Goal: Information Seeking & Learning: Learn about a topic

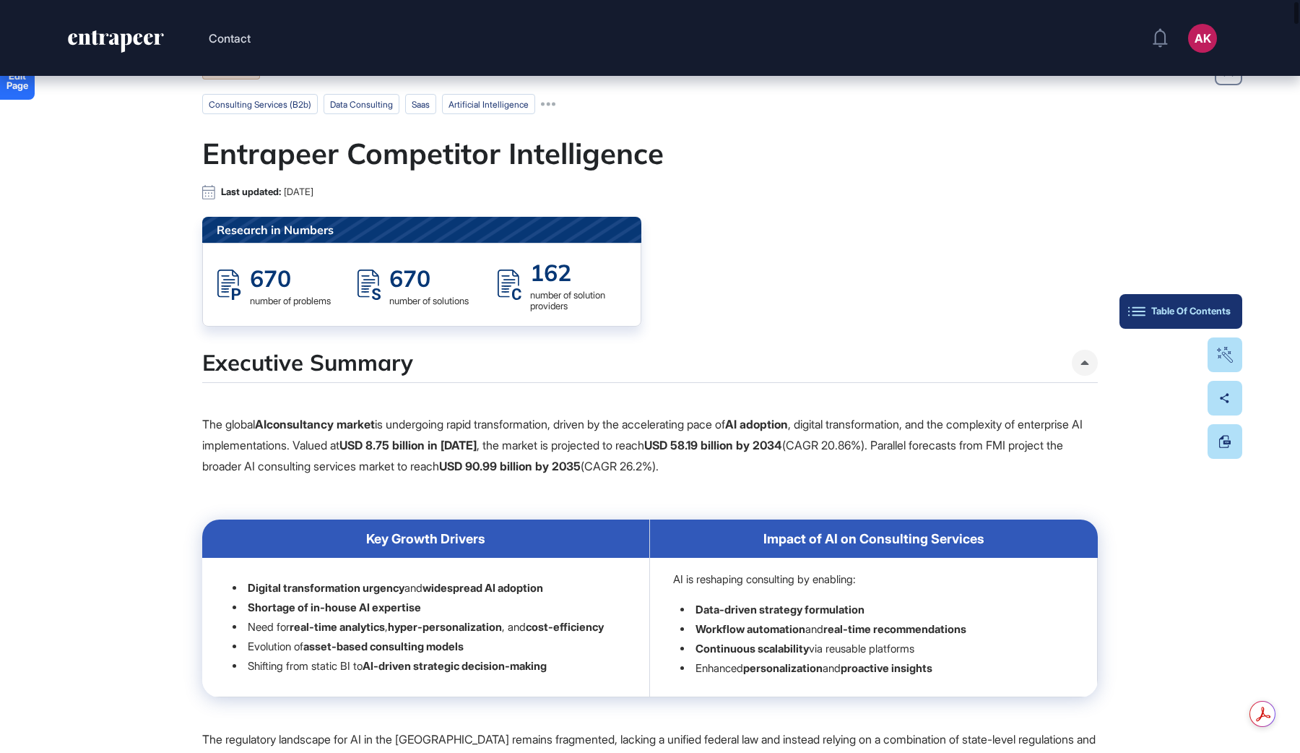
click at [1218, 311] on div "Table Of Contents" at bounding box center [1181, 312] width 100 height 12
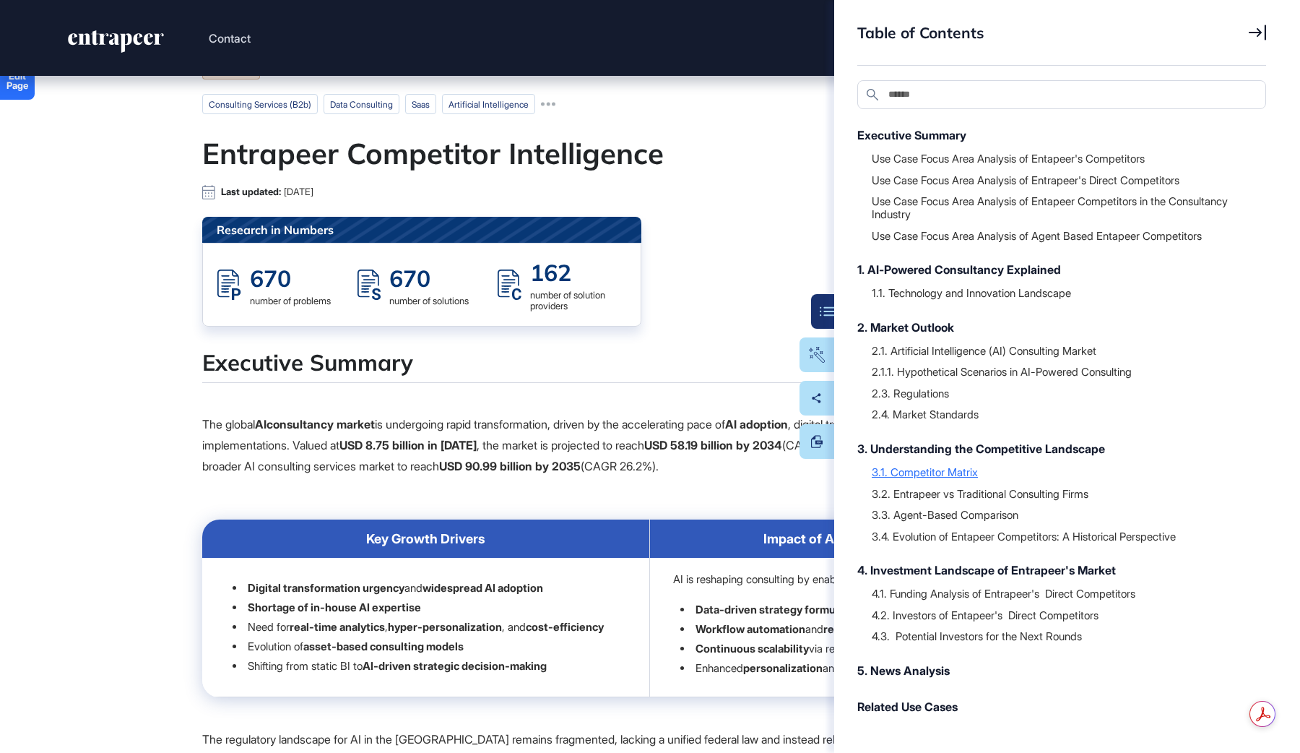
click at [948, 466] on div "3.1. Competitor Matrix" at bounding box center [1062, 471] width 380 height 14
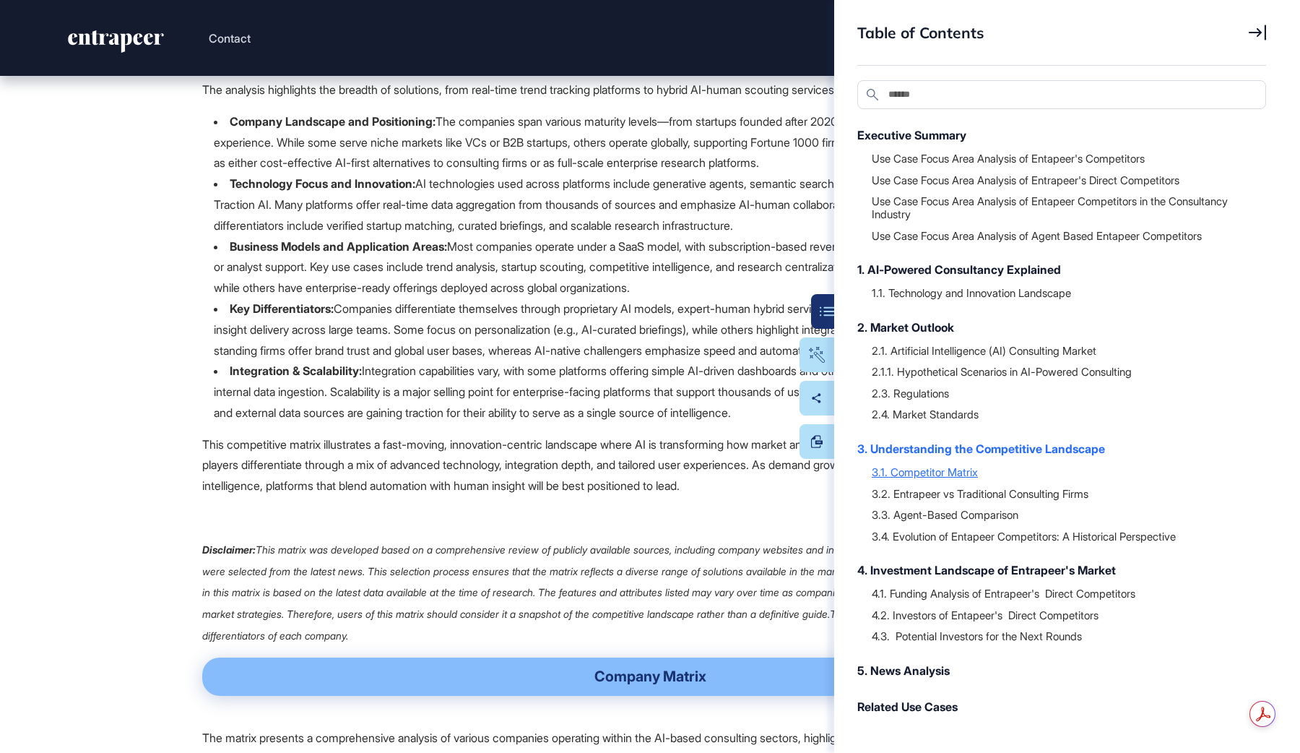
scroll to position [35649, 0]
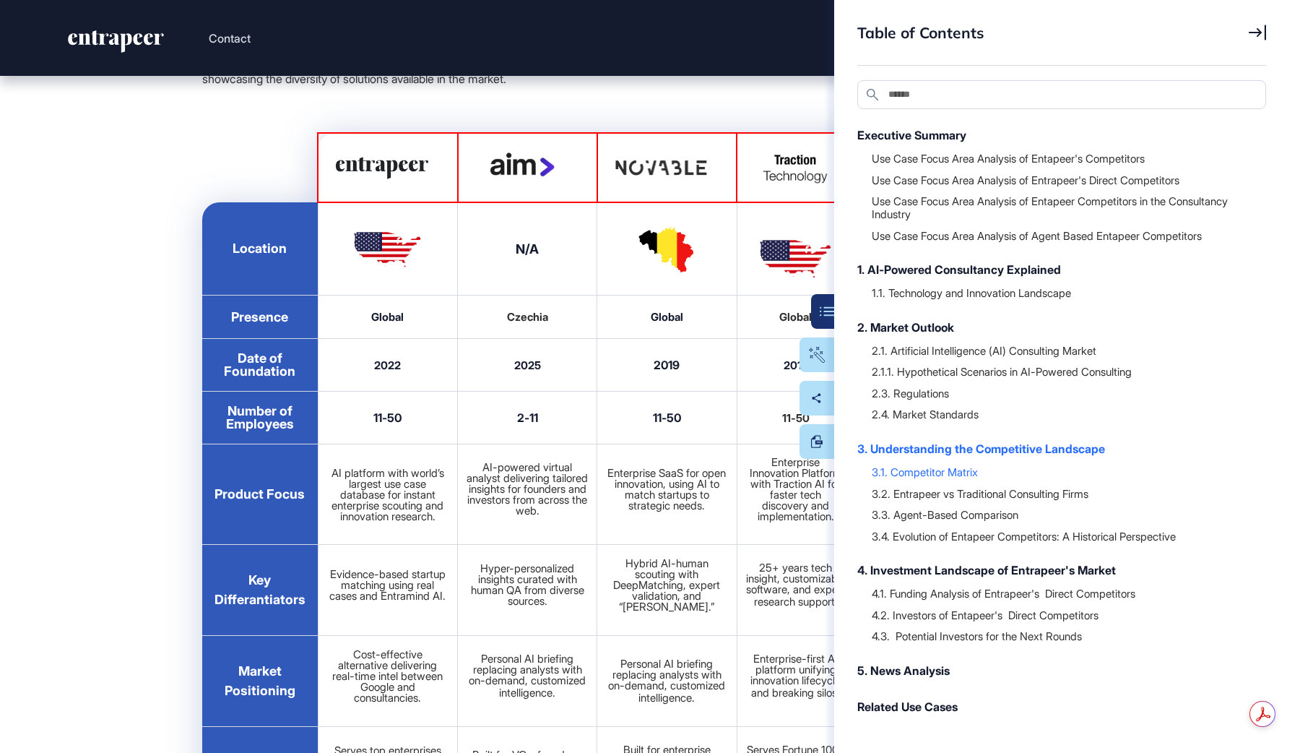
click at [1262, 40] on div "Table of Contents" at bounding box center [1061, 44] width 409 height 43
click at [1262, 35] on icon at bounding box center [1257, 33] width 17 height 16
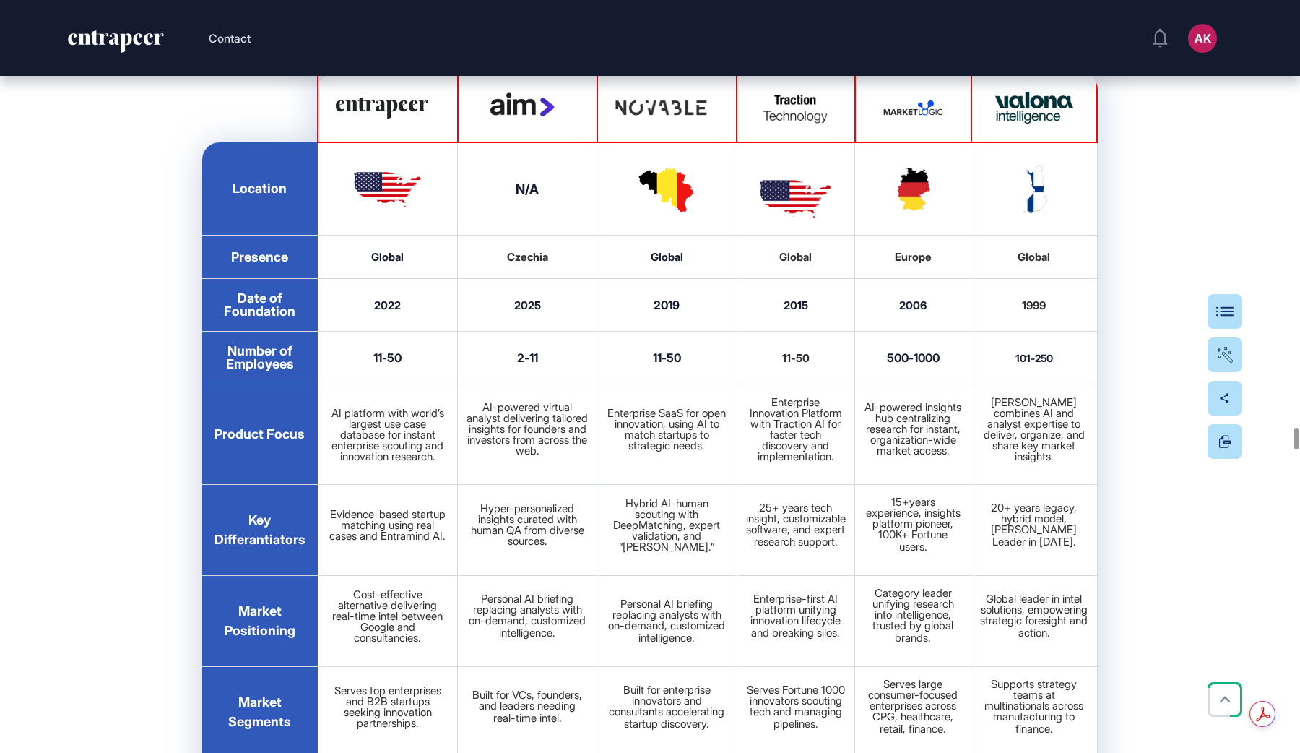
scroll to position [35714, 0]
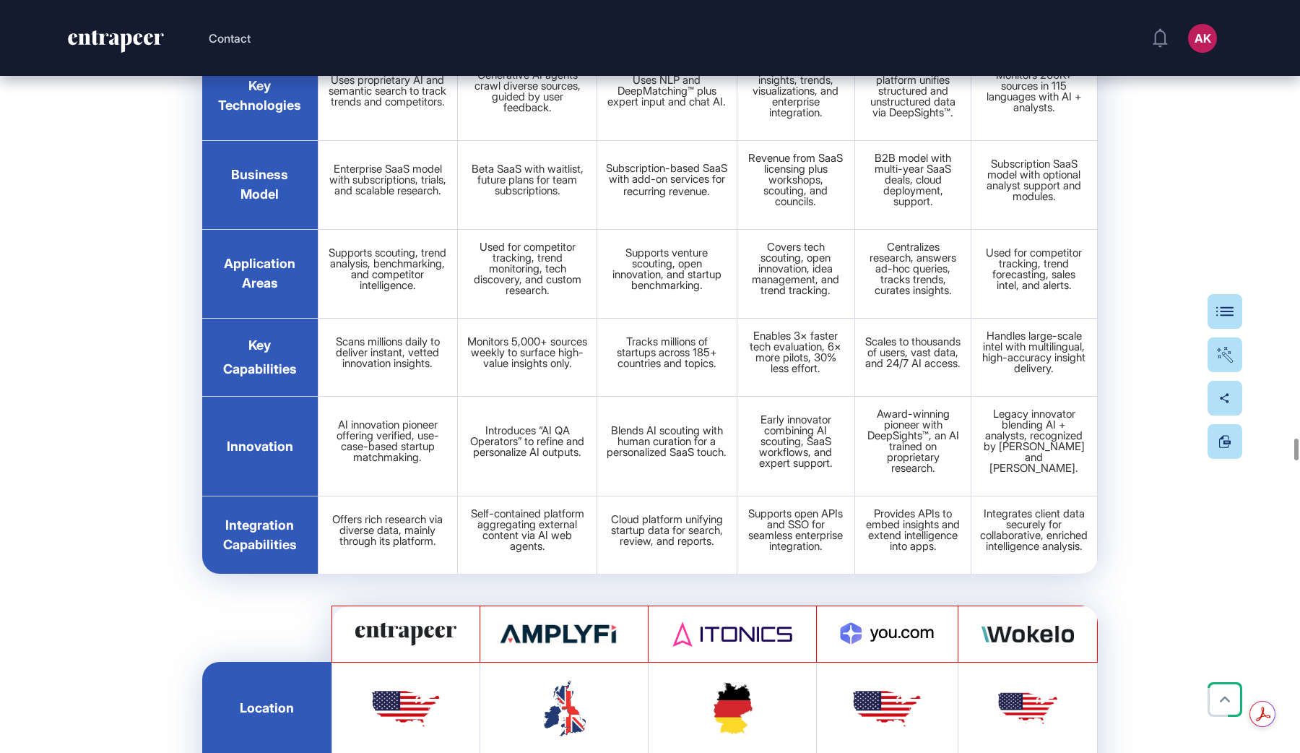
scroll to position [36302, 0]
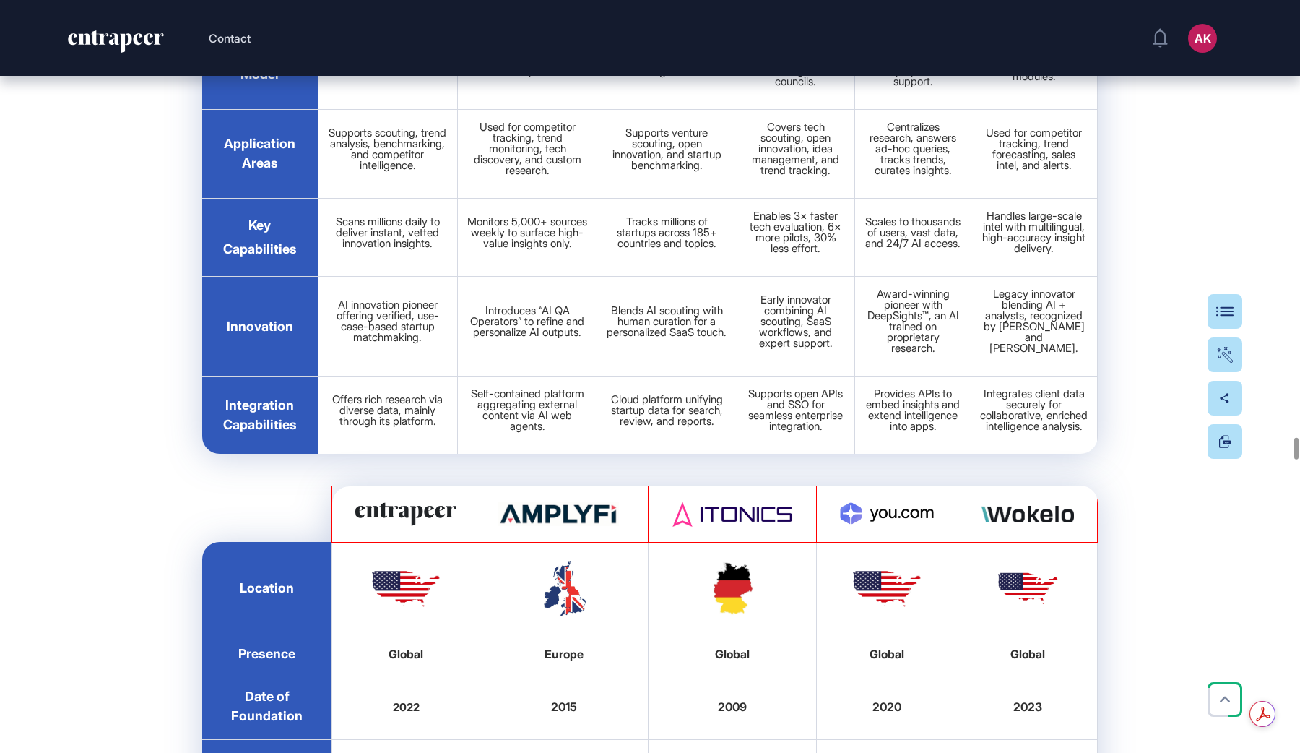
scroll to position [36556, 0]
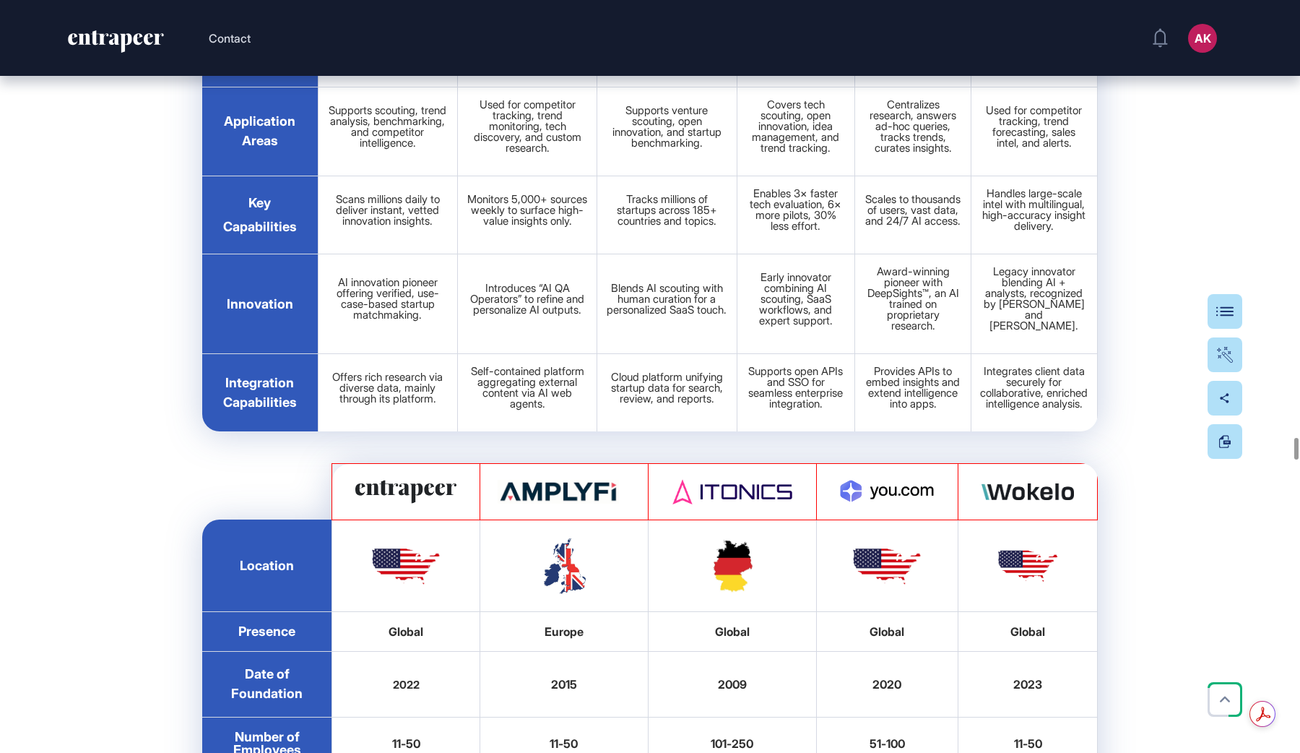
click at [439, 0] on header "Contact AK Admin Dashboard Dashboard Profile My Content Request More Data" at bounding box center [650, 38] width 1300 height 76
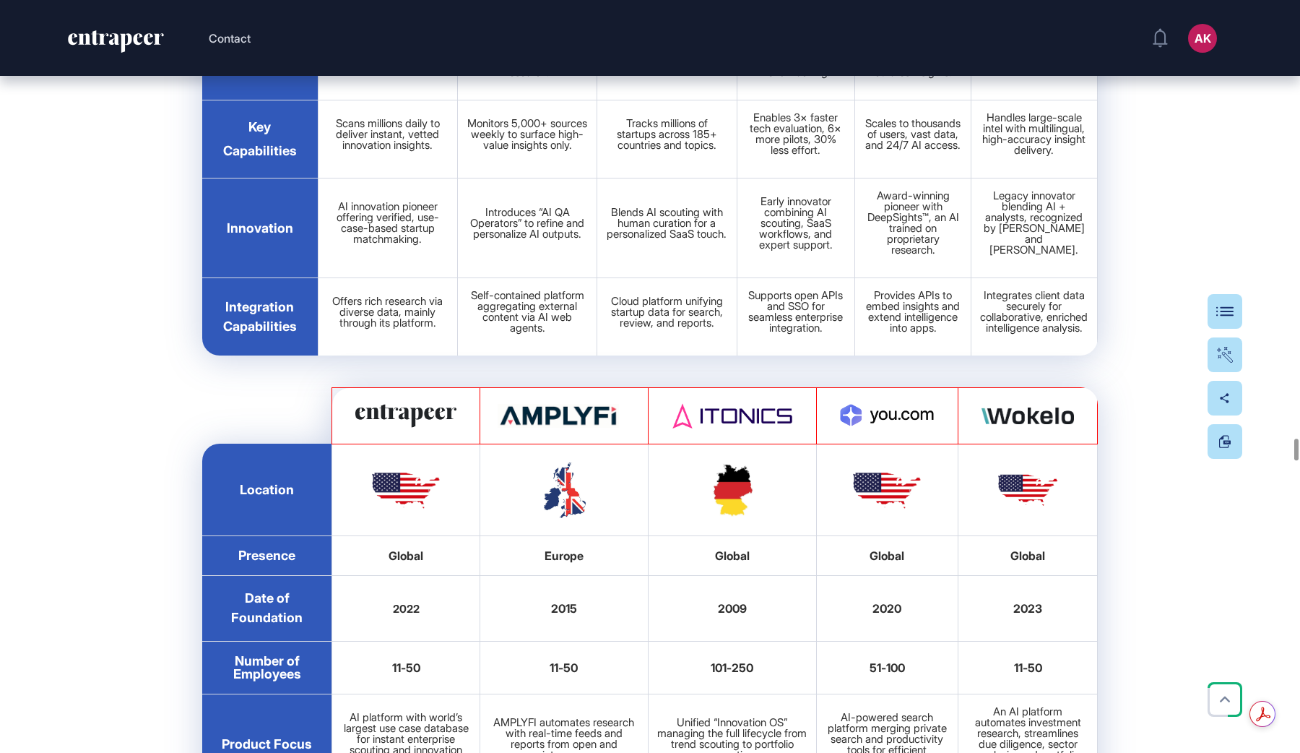
scroll to position [36572, 0]
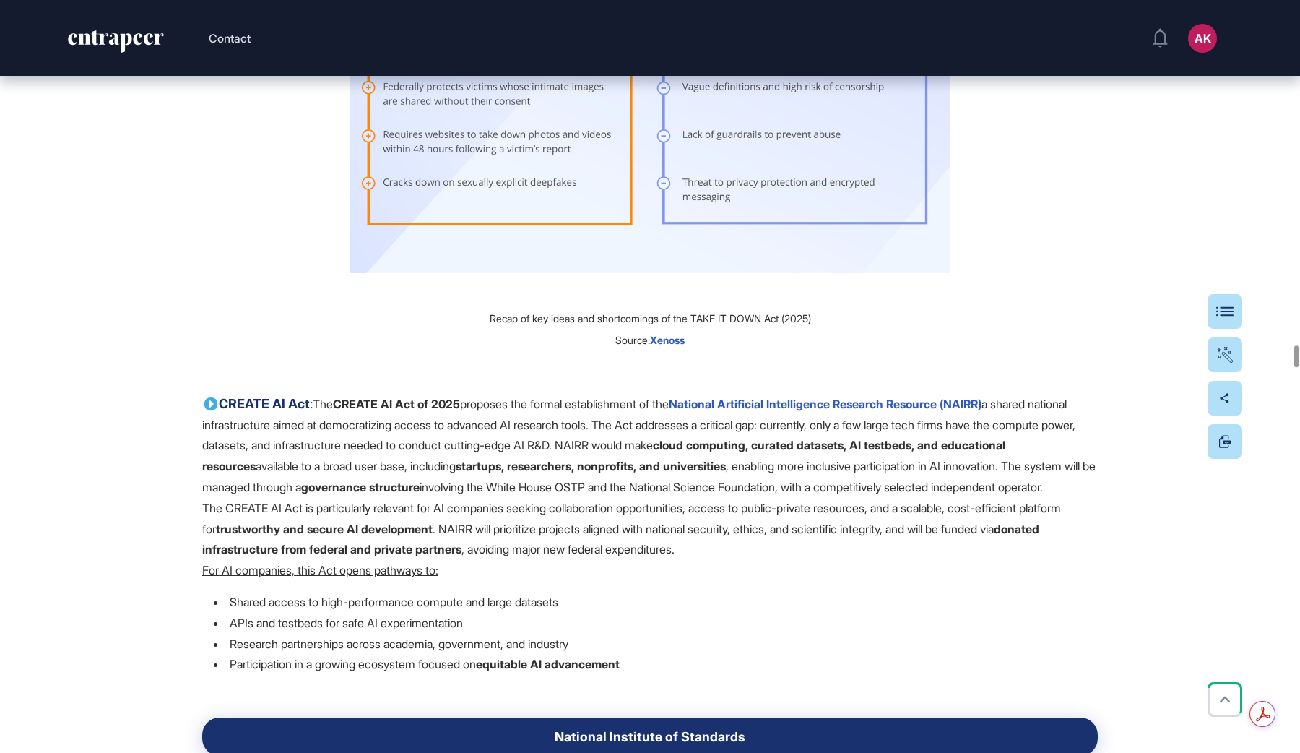
drag, startPoint x: 630, startPoint y: 294, endPoint x: 628, endPoint y: 752, distance: 457.9
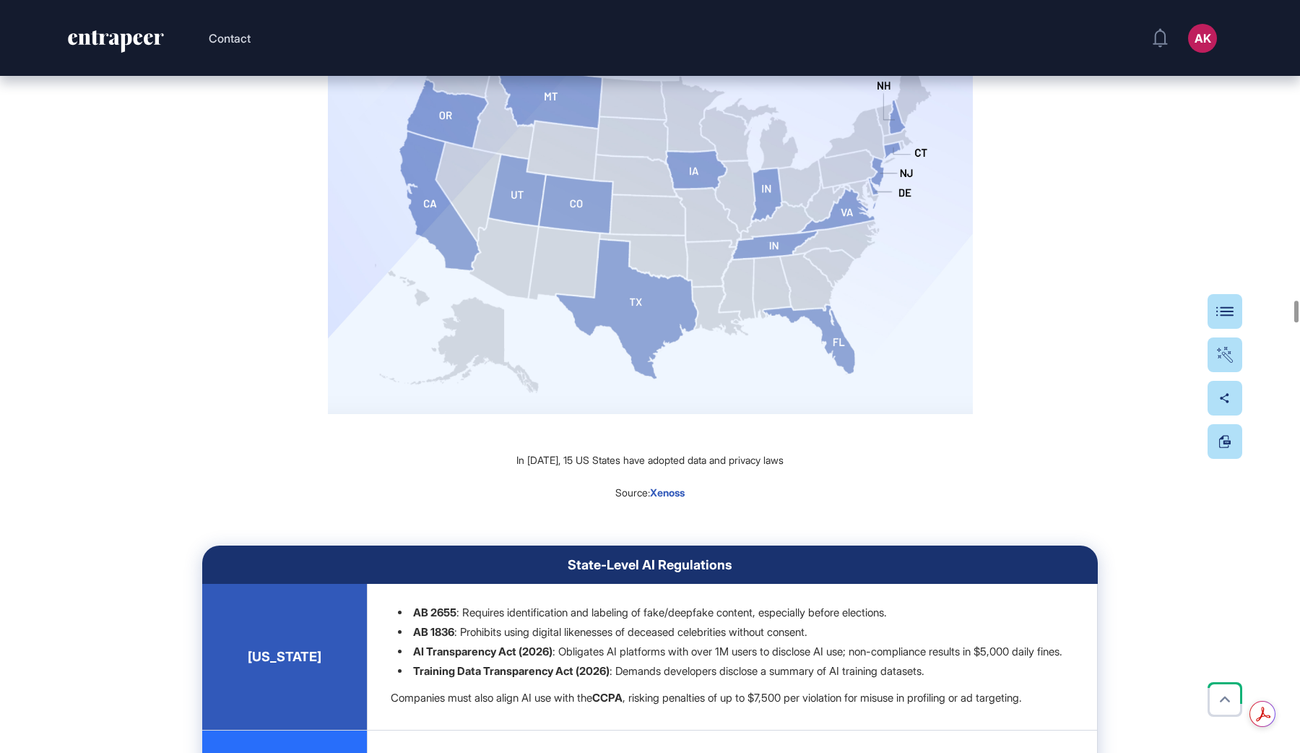
scroll to position [25069, 0]
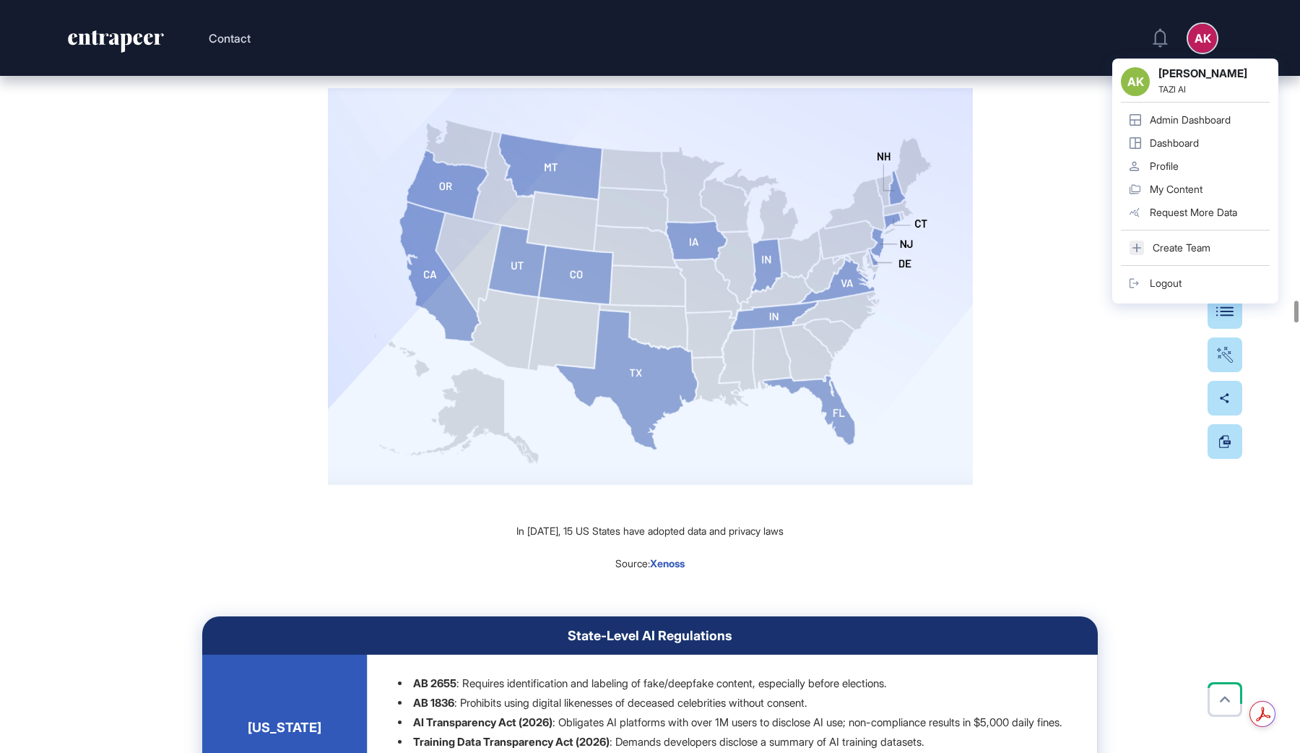
click at [1180, 126] on link "Admin Dashboard" at bounding box center [1195, 119] width 149 height 23
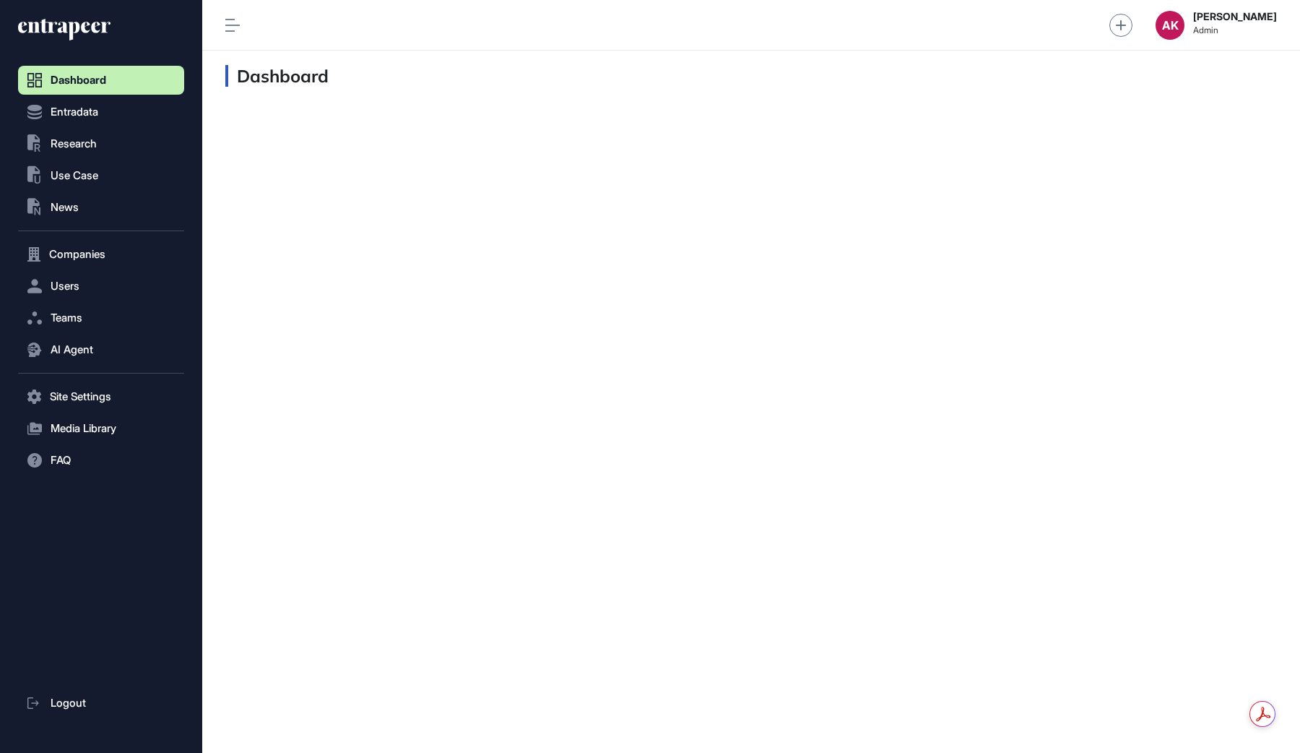
scroll to position [1, 1]
click at [124, 146] on button ".st0{fill:currentColor} Research" at bounding box center [101, 143] width 166 height 29
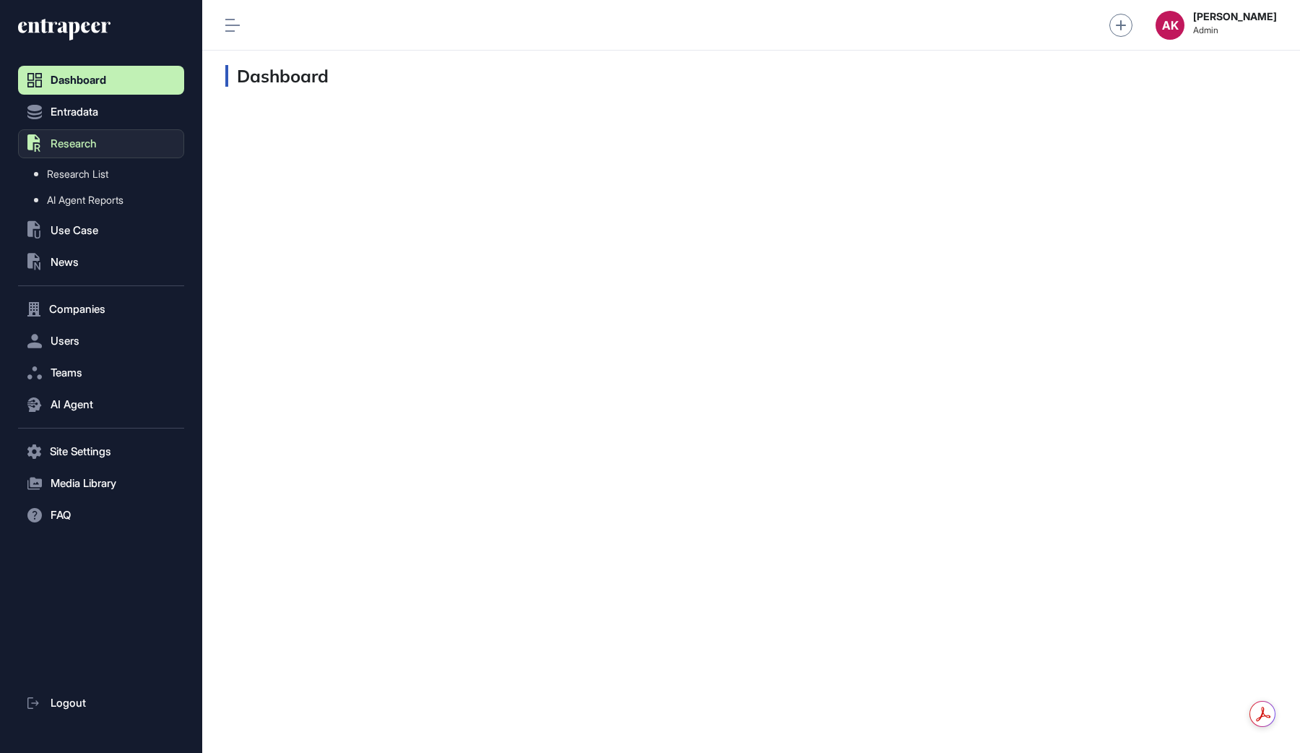
click at [124, 146] on button ".st0{fill:currentColor} Research" at bounding box center [101, 143] width 166 height 29
click at [92, 336] on button "Users" at bounding box center [101, 340] width 166 height 29
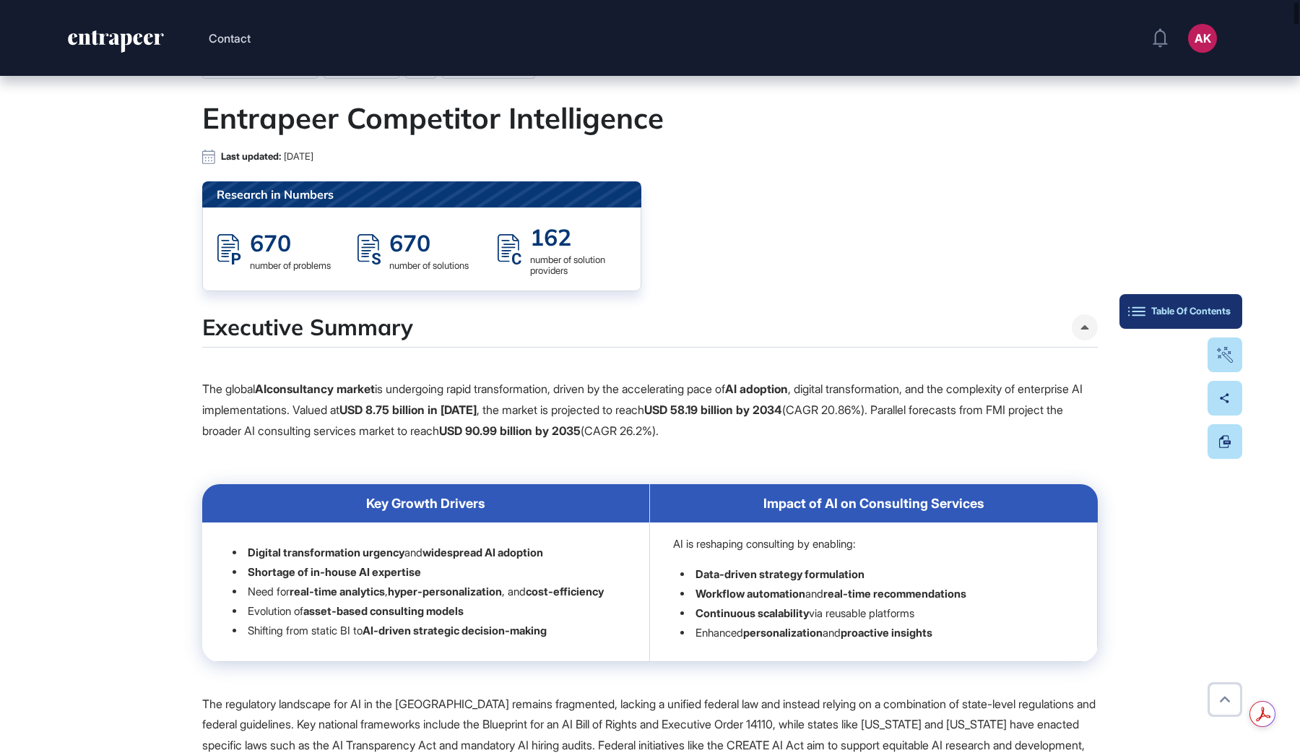
click at [1233, 313] on button "Table Of Contents" at bounding box center [1180, 311] width 123 height 35
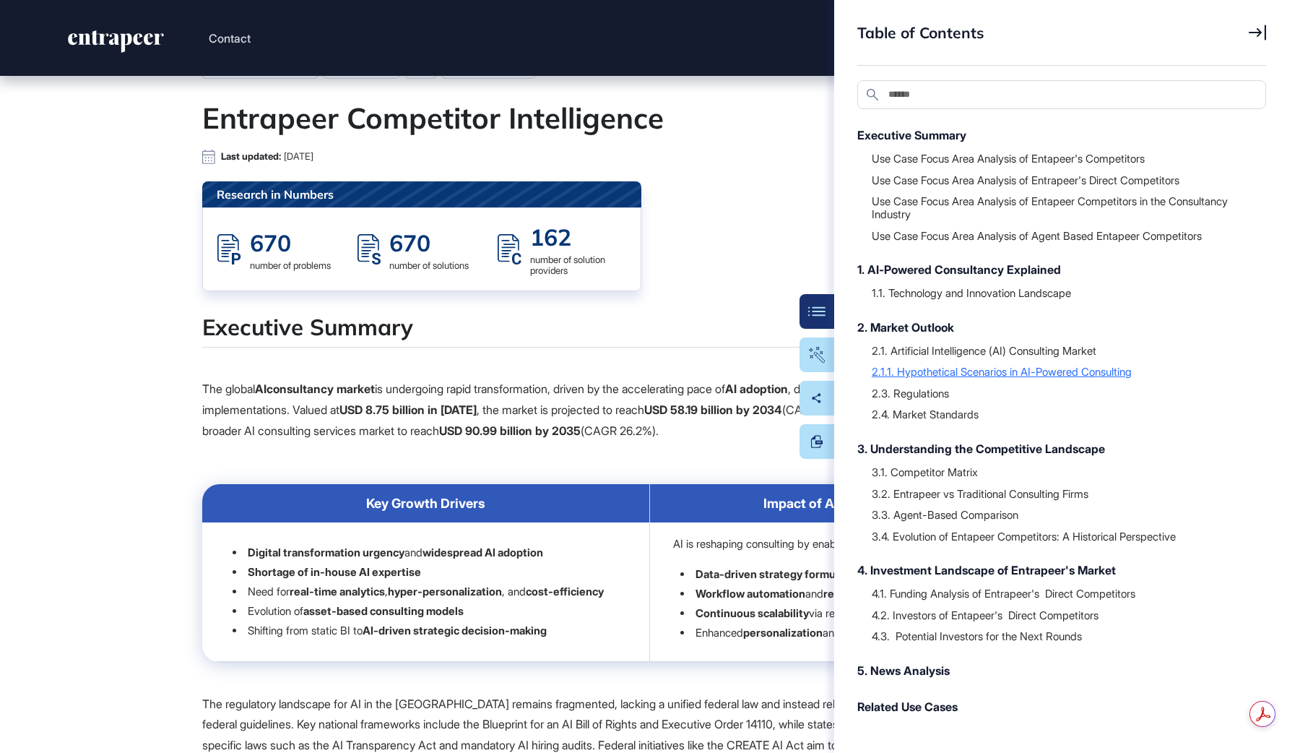
scroll to position [29, 0]
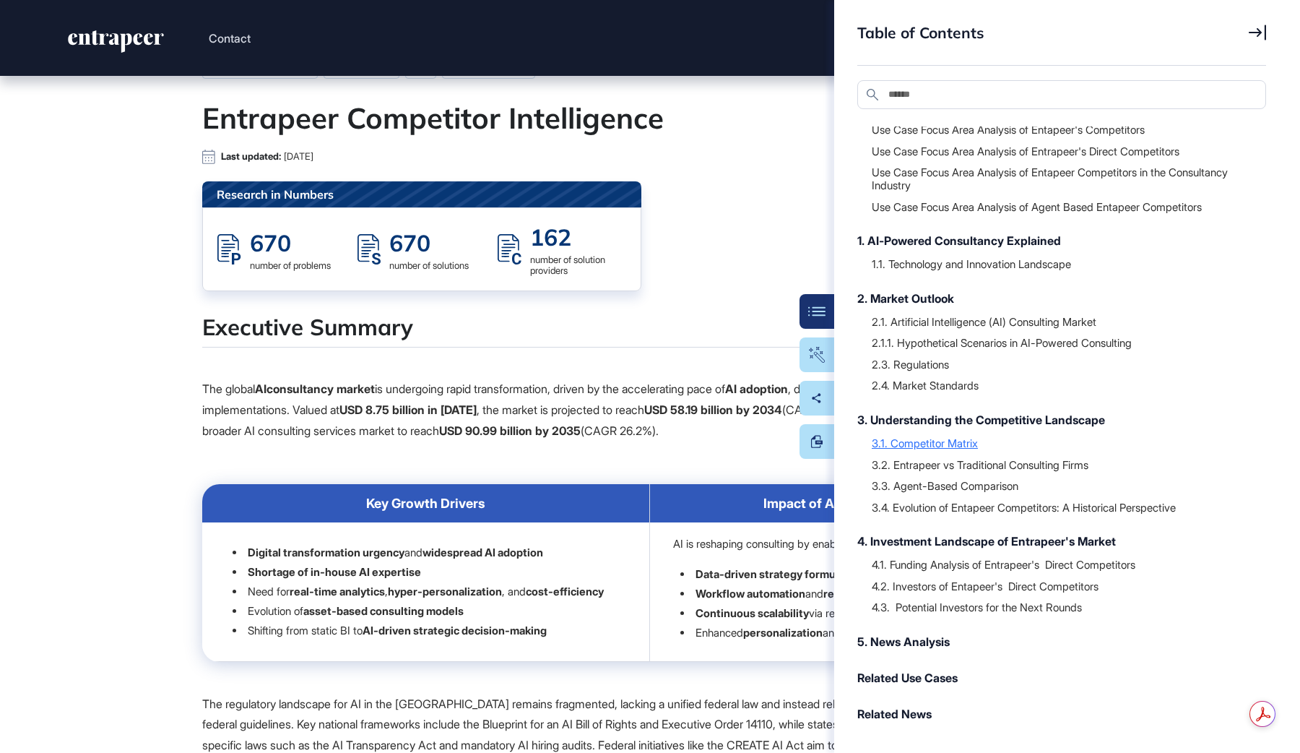
click at [943, 443] on div "3.1. Competitor Matrix" at bounding box center [1062, 443] width 380 height 14
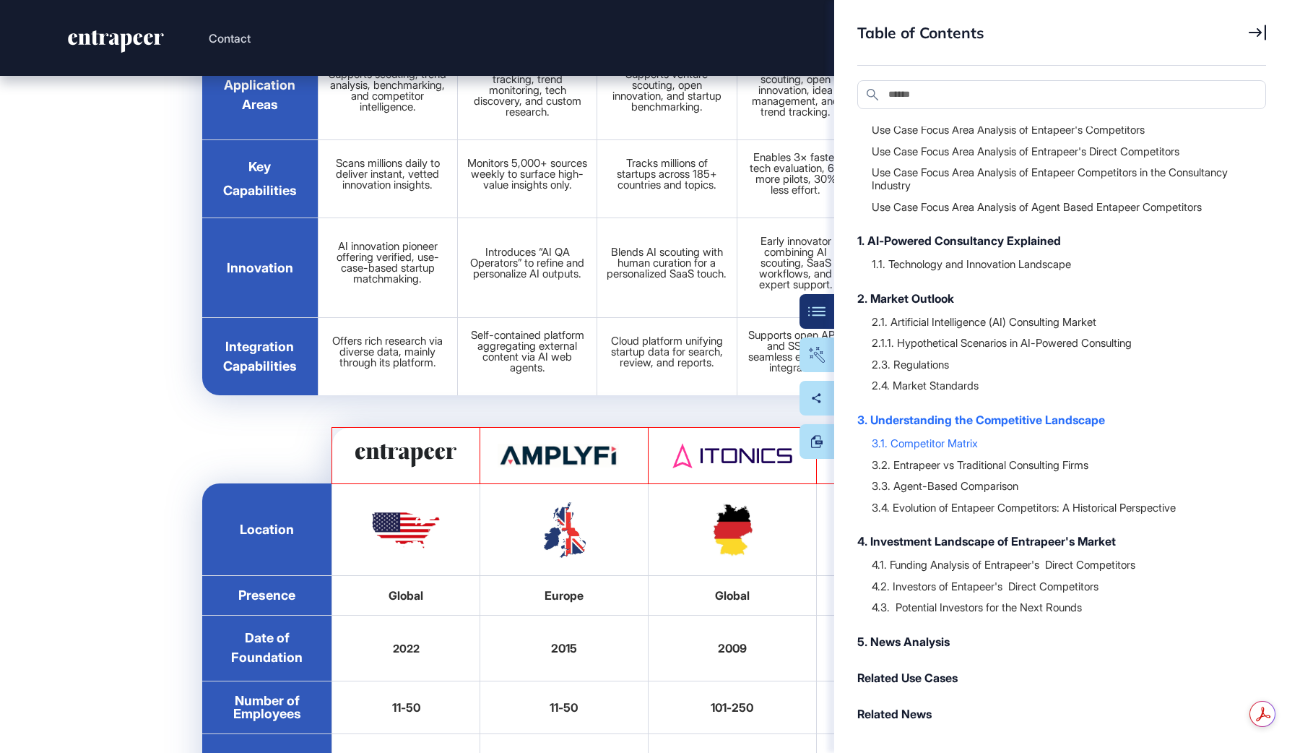
scroll to position [36558, 0]
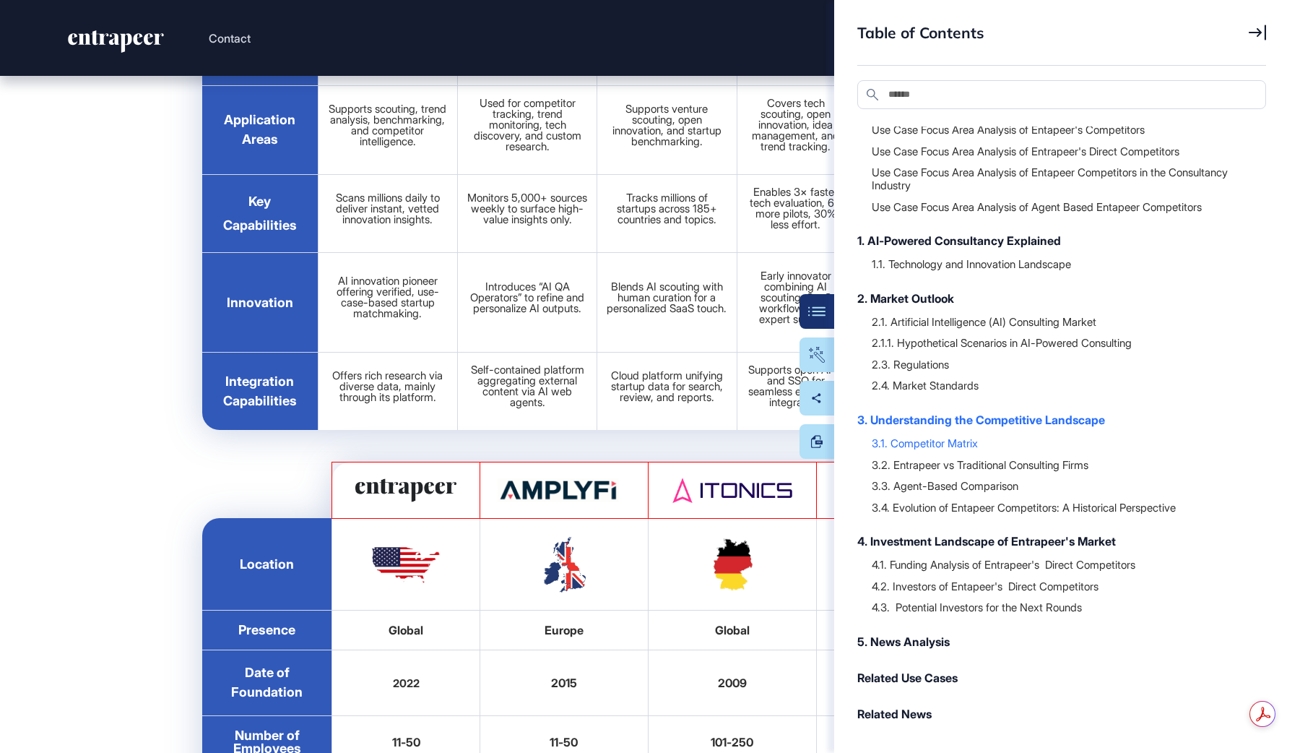
click at [1259, 43] on div "Table of Contents" at bounding box center [1061, 44] width 409 height 43
click at [1260, 21] on div "Table of Contents Search Executive Summary Use Case Focus Area Analysis of Enta…" at bounding box center [1067, 376] width 466 height 753
click at [1260, 27] on icon at bounding box center [1257, 33] width 17 height 16
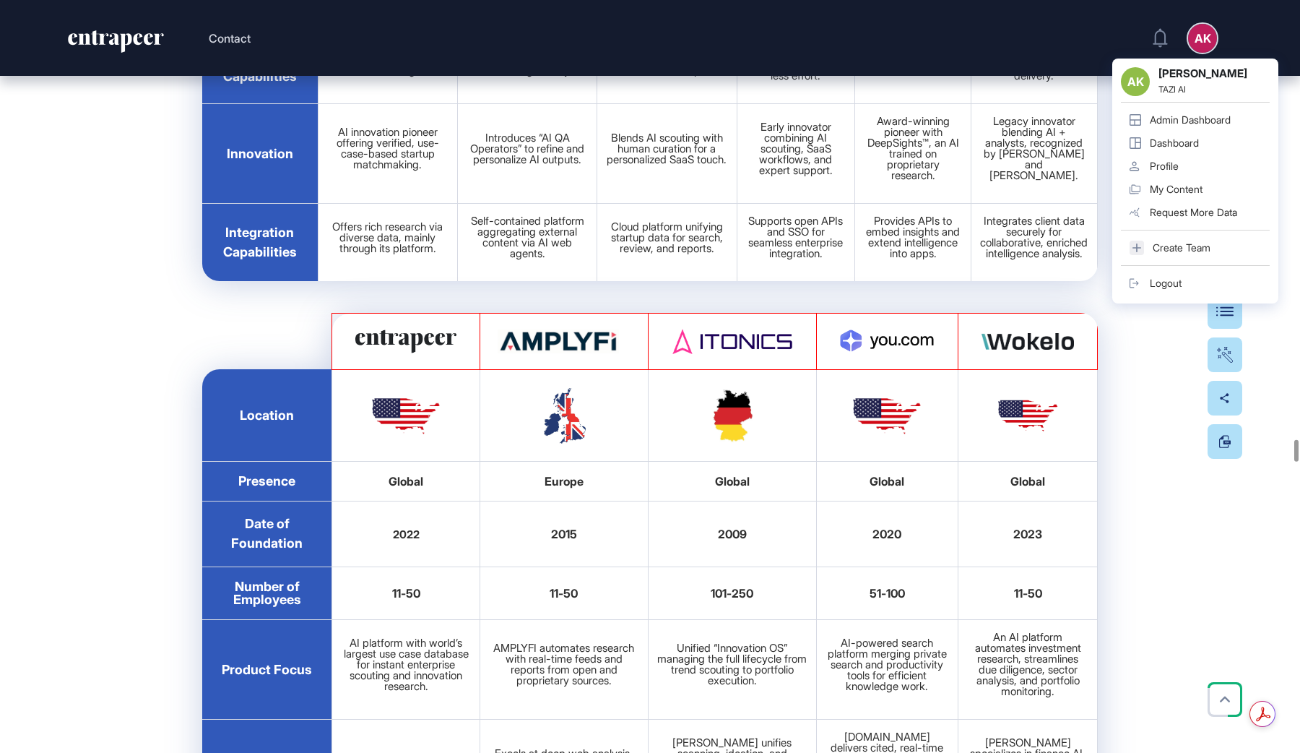
scroll to position [36742, 0]
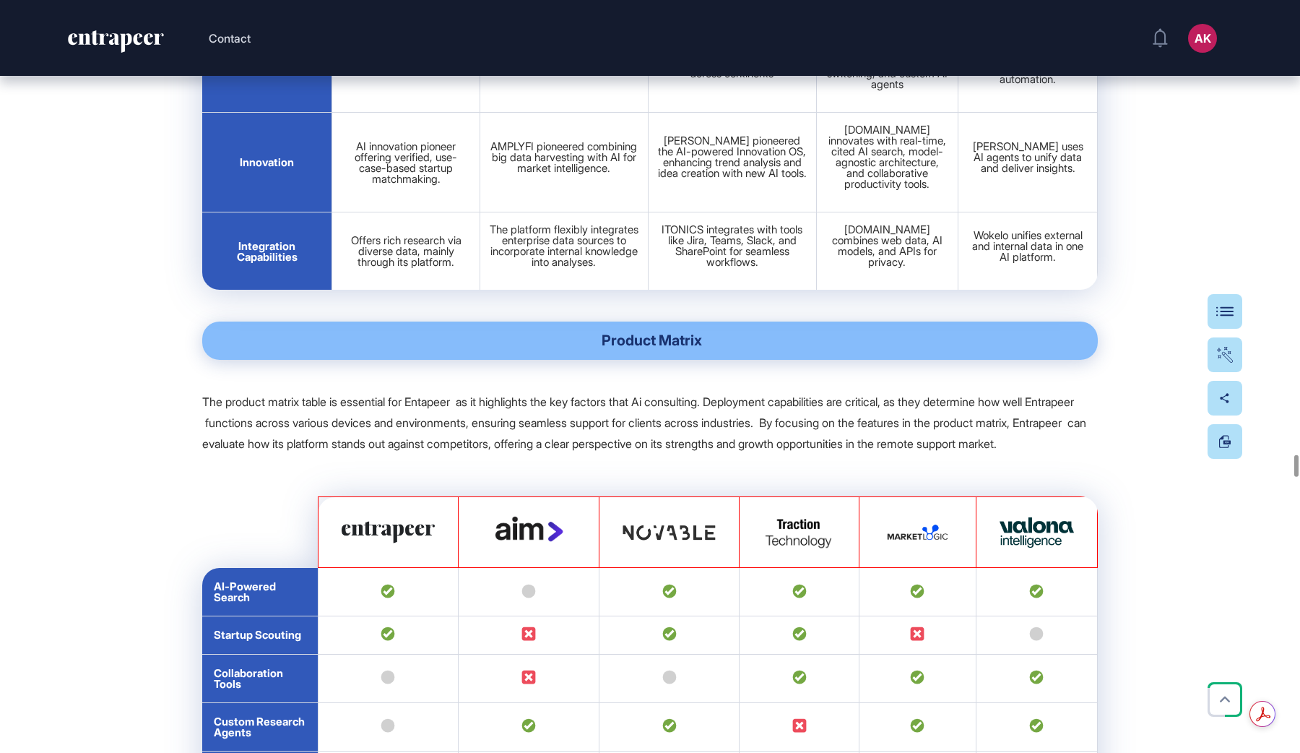
scroll to position [37970, 0]
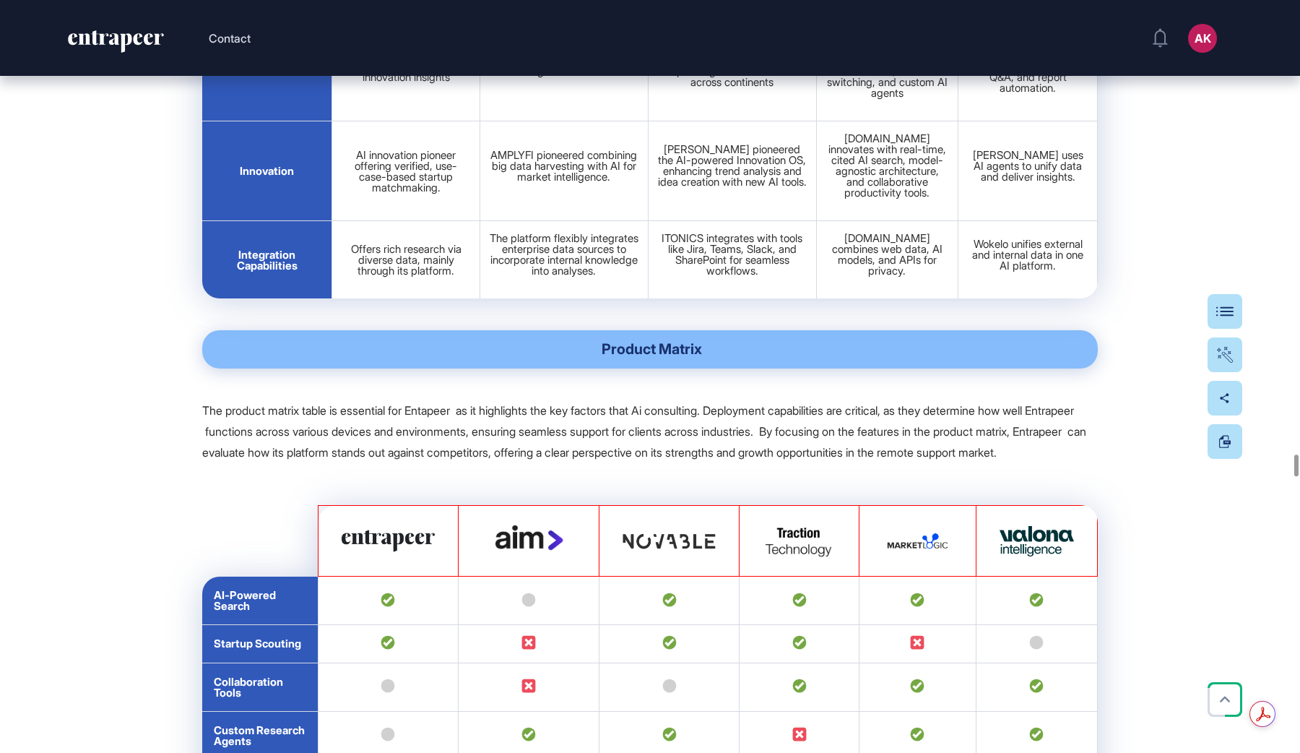
drag, startPoint x: 238, startPoint y: 258, endPoint x: 355, endPoint y: 277, distance: 118.5
